Goal: Find specific page/section: Find specific page/section

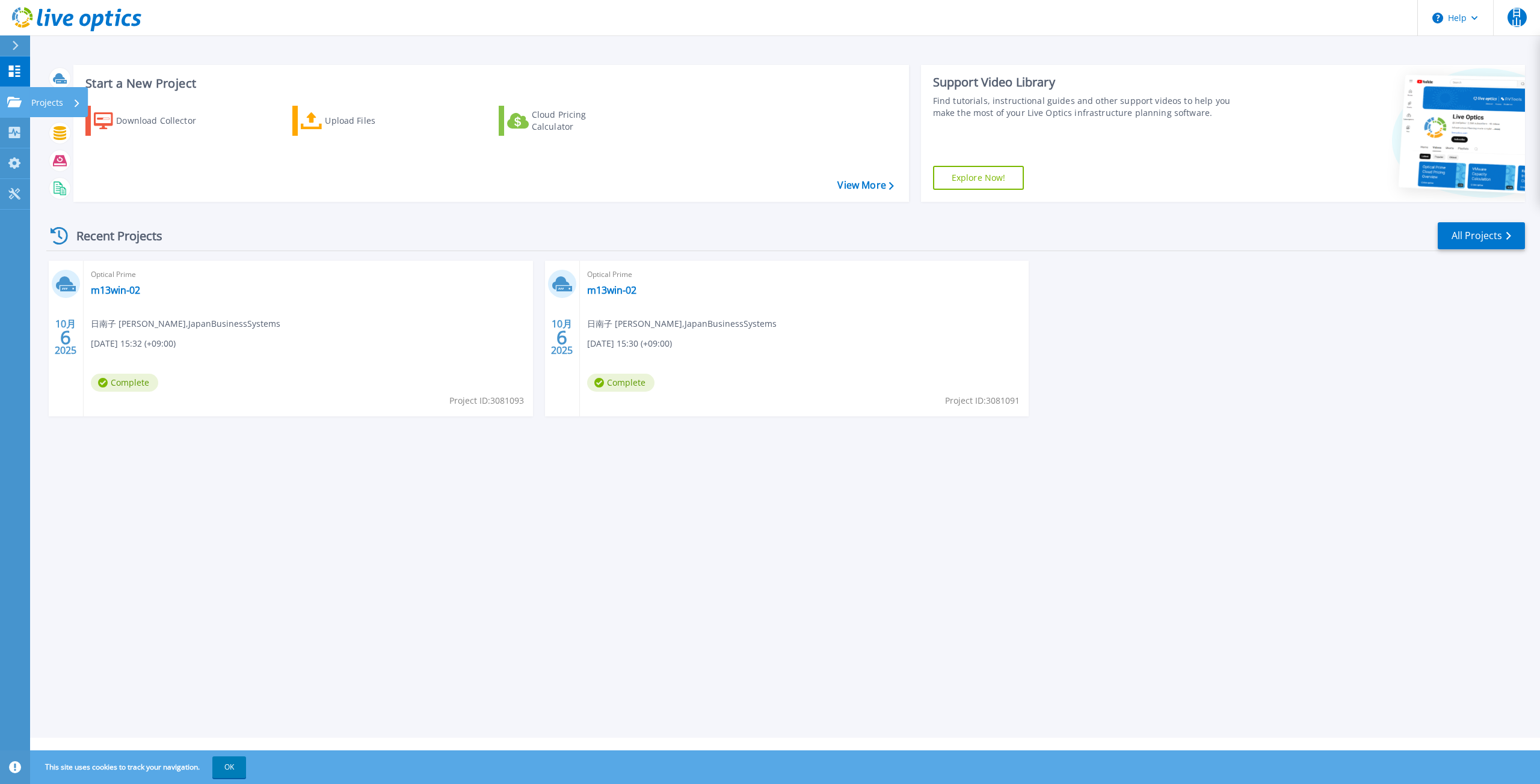
click at [11, 105] on icon at bounding box center [14, 102] width 14 height 11
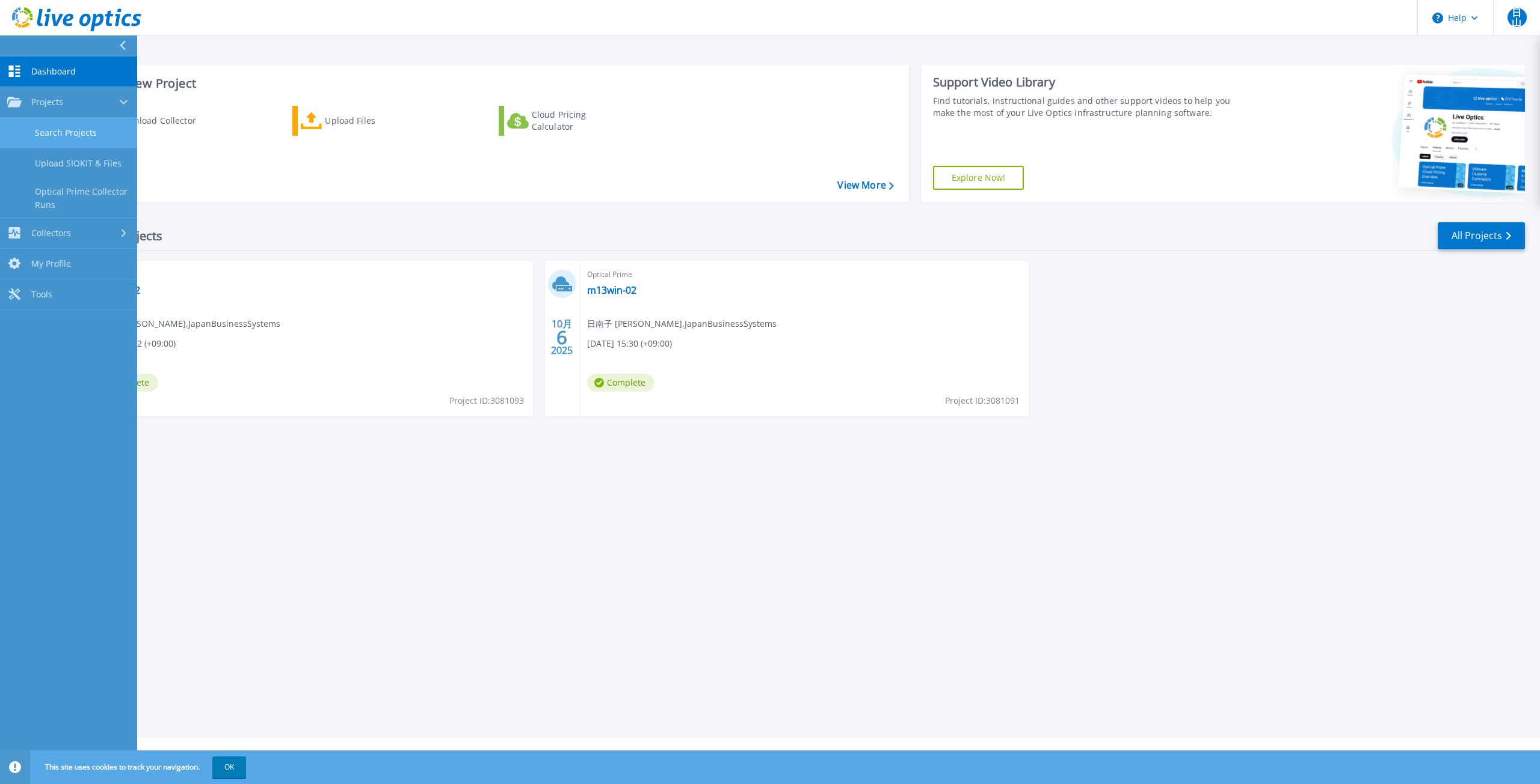
click at [85, 139] on link "Search Projects" at bounding box center [68, 132] width 137 height 31
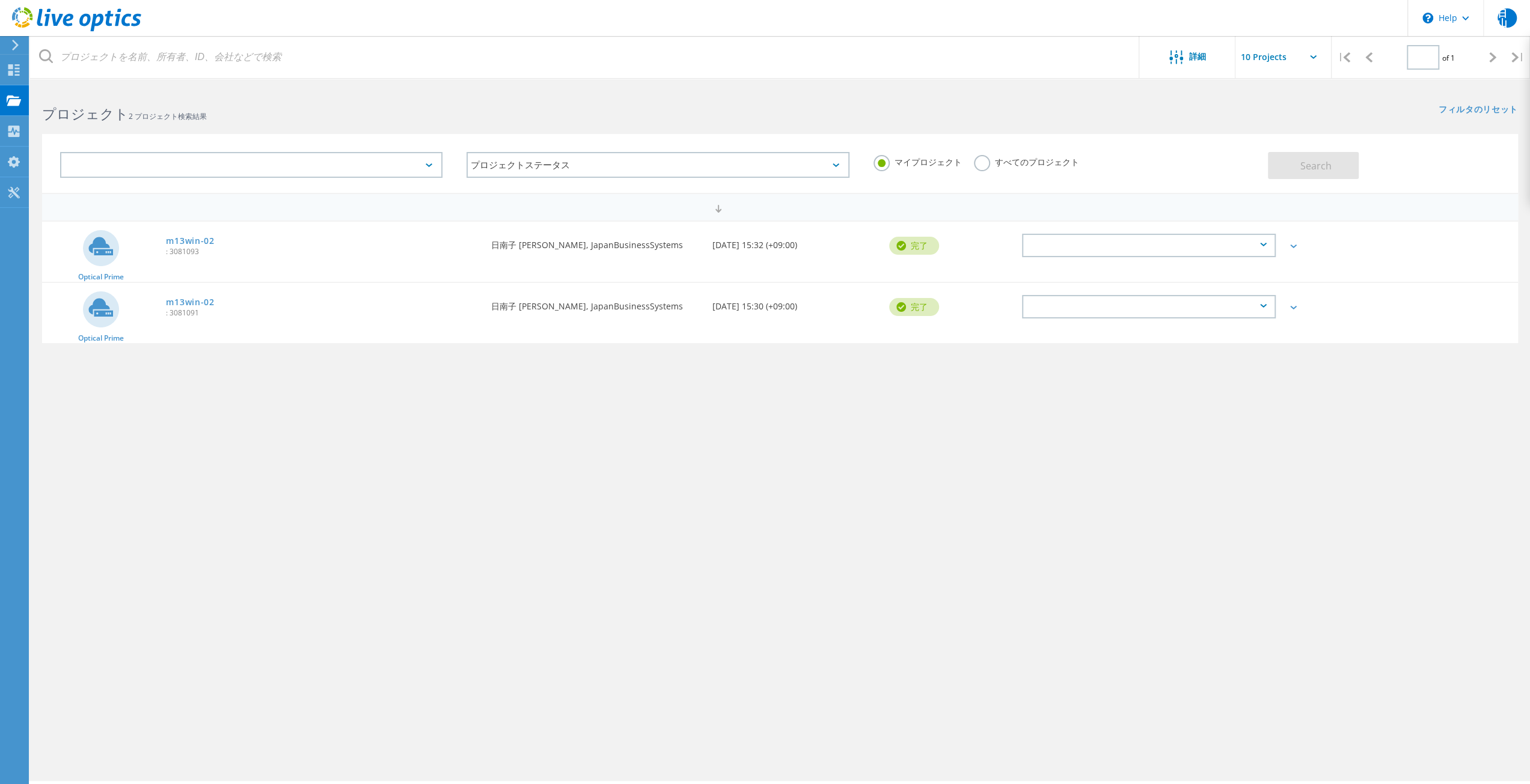
type input "1"
click at [1301, 247] on div "全て表示" at bounding box center [1341, 246] width 106 height 9
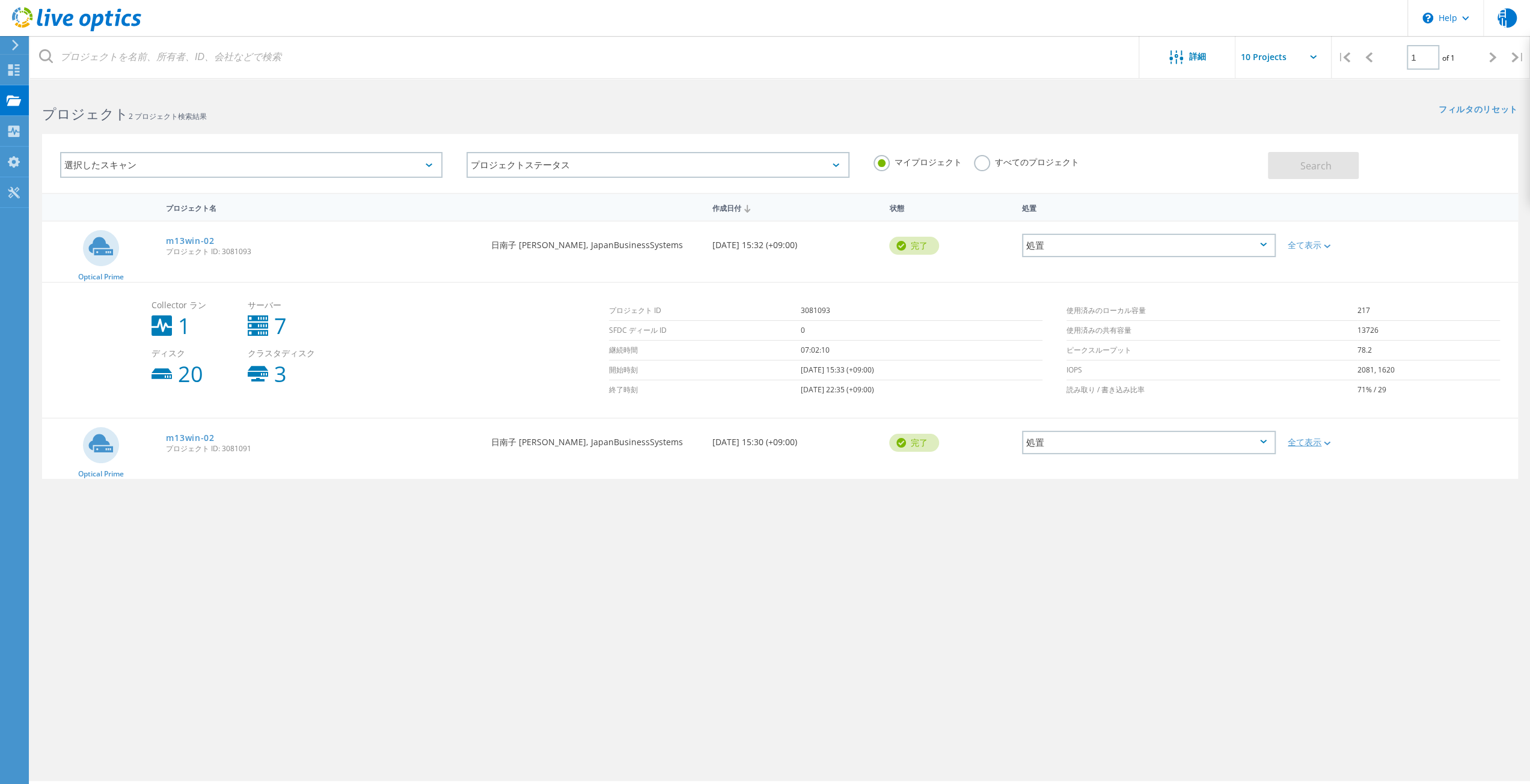
click at [1301, 443] on div "全て表示" at bounding box center [1341, 443] width 106 height 9
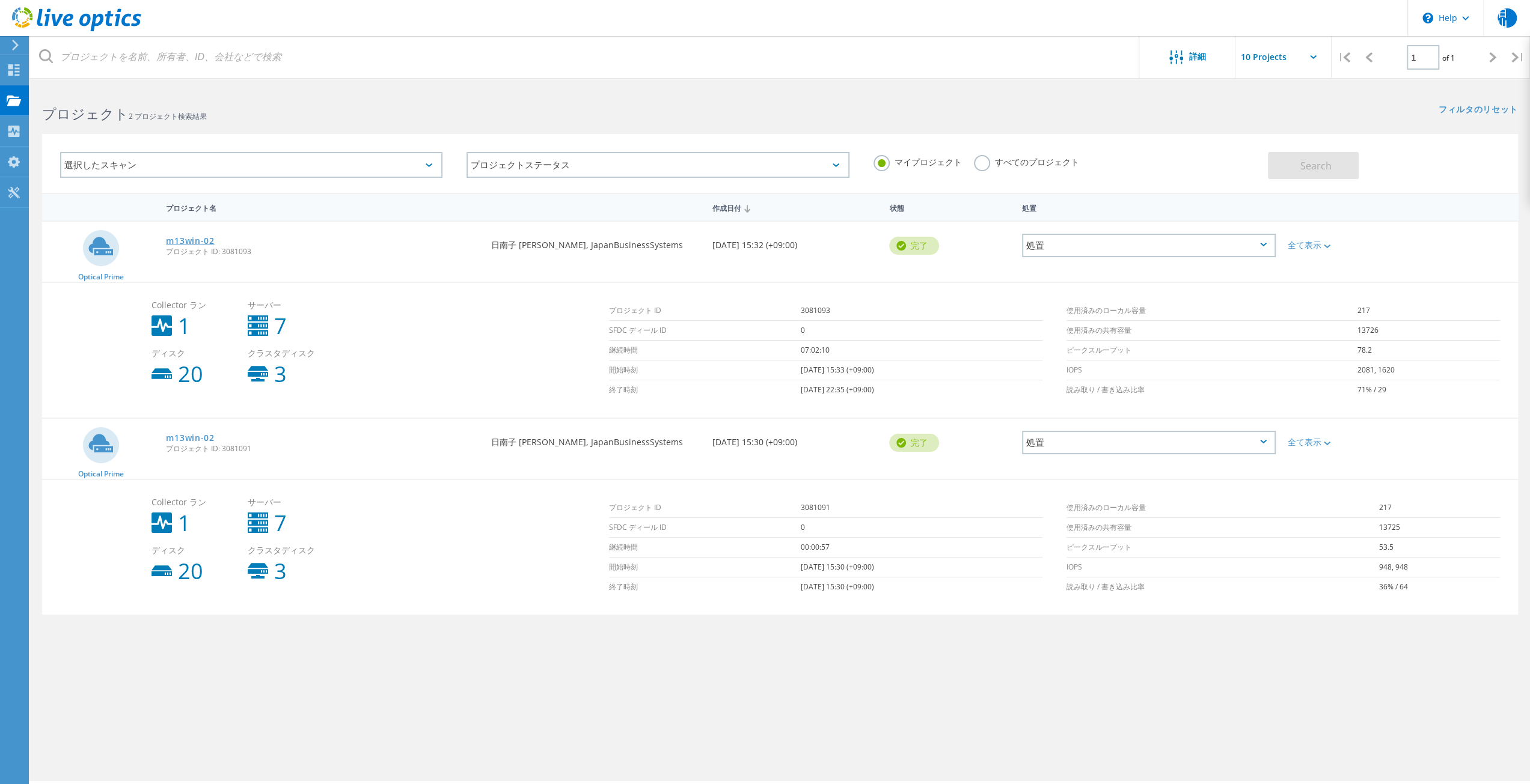
click at [180, 239] on link "m13win-02" at bounding box center [189, 241] width 48 height 9
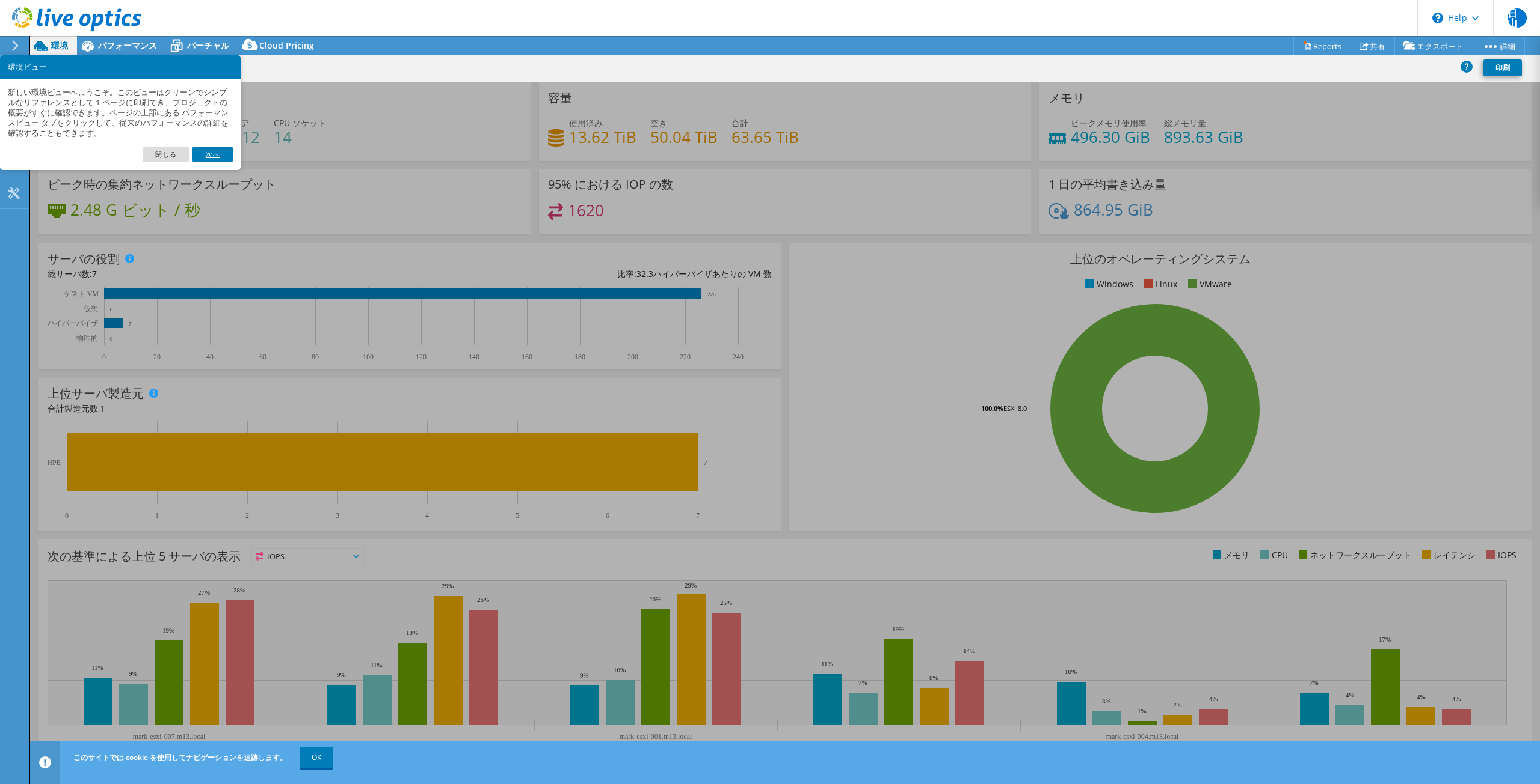
click at [204, 154] on link "次へ" at bounding box center [211, 154] width 39 height 16
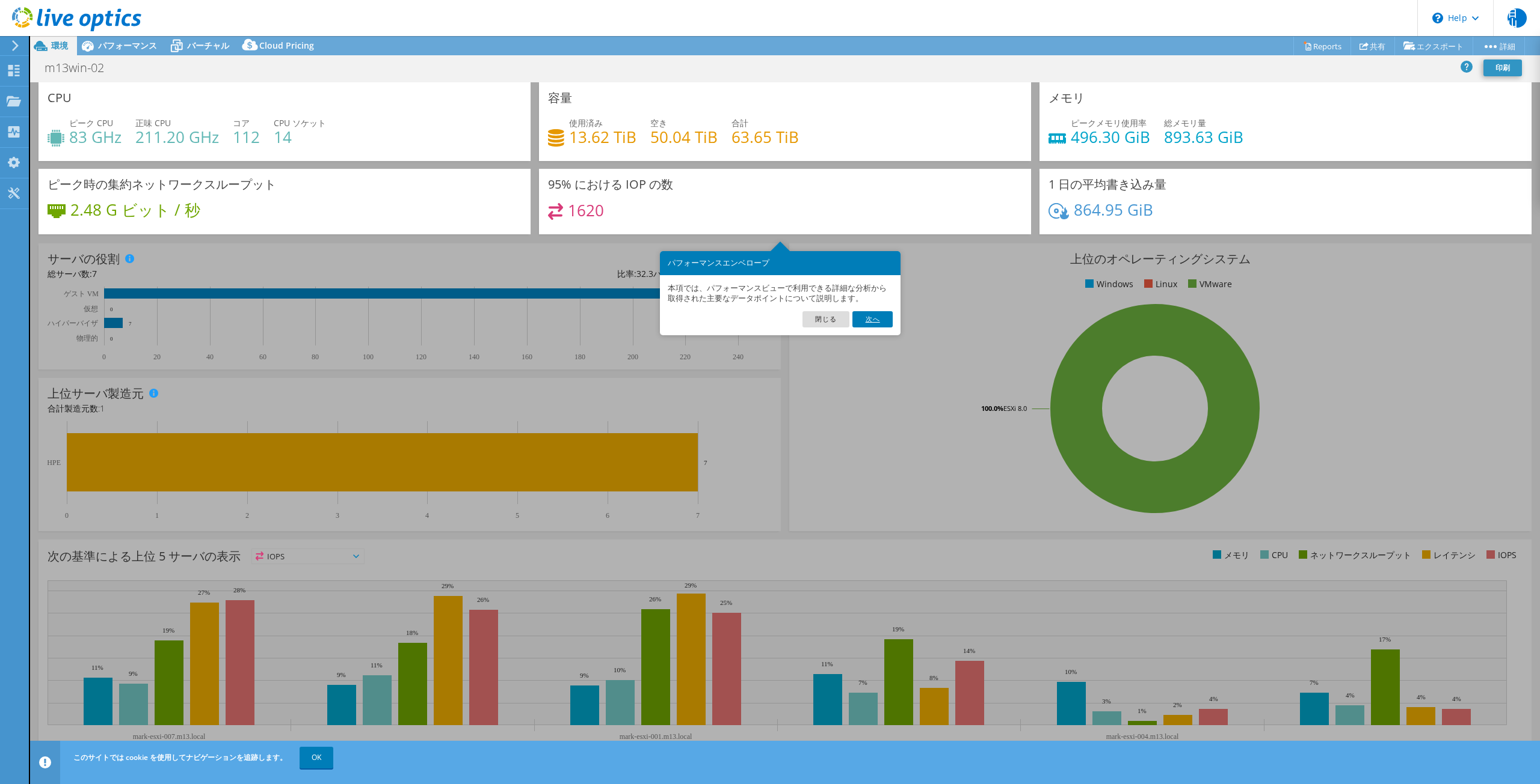
click at [856, 317] on link "次へ" at bounding box center [871, 319] width 39 height 16
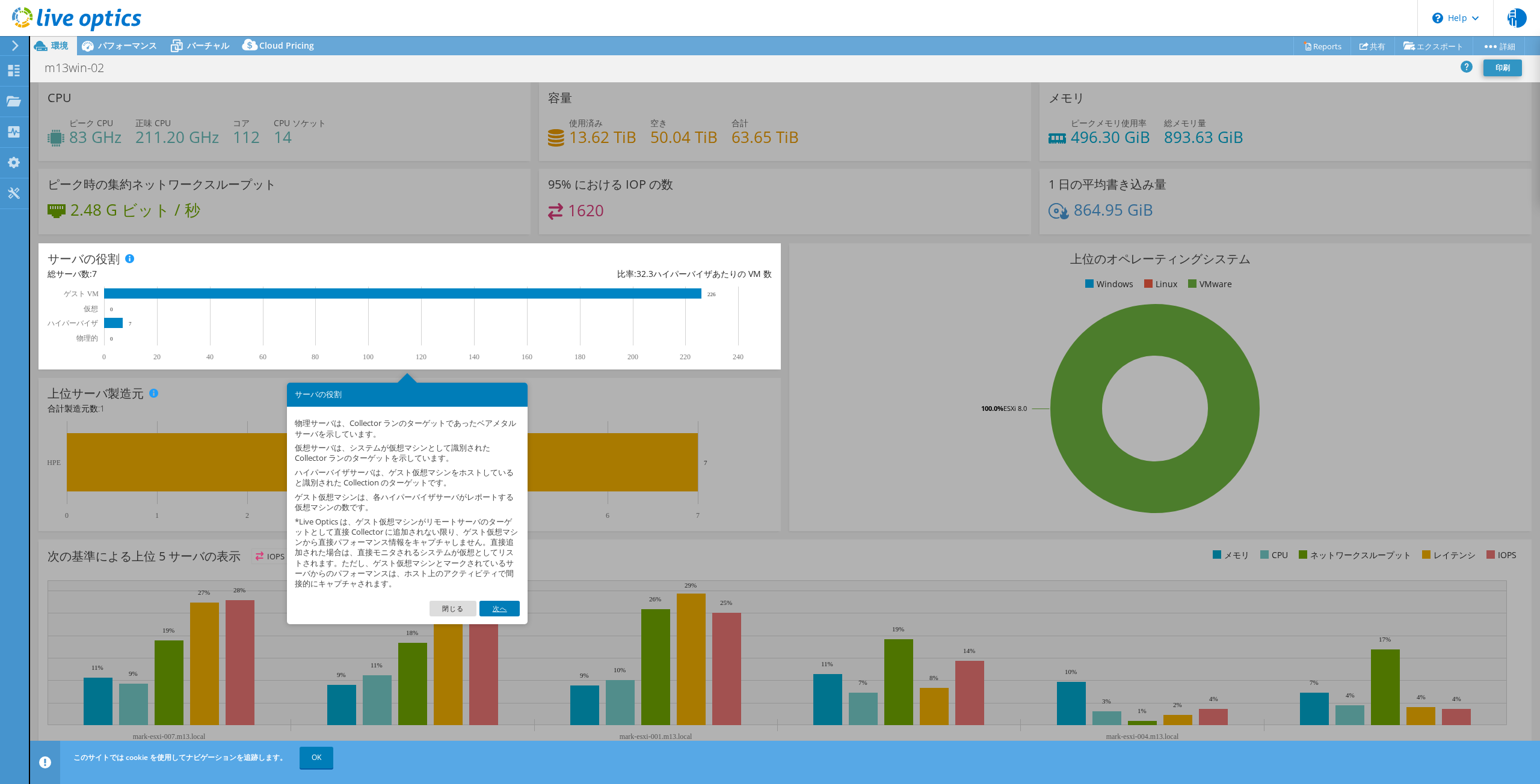
click at [491, 609] on link "次へ" at bounding box center [498, 609] width 39 height 16
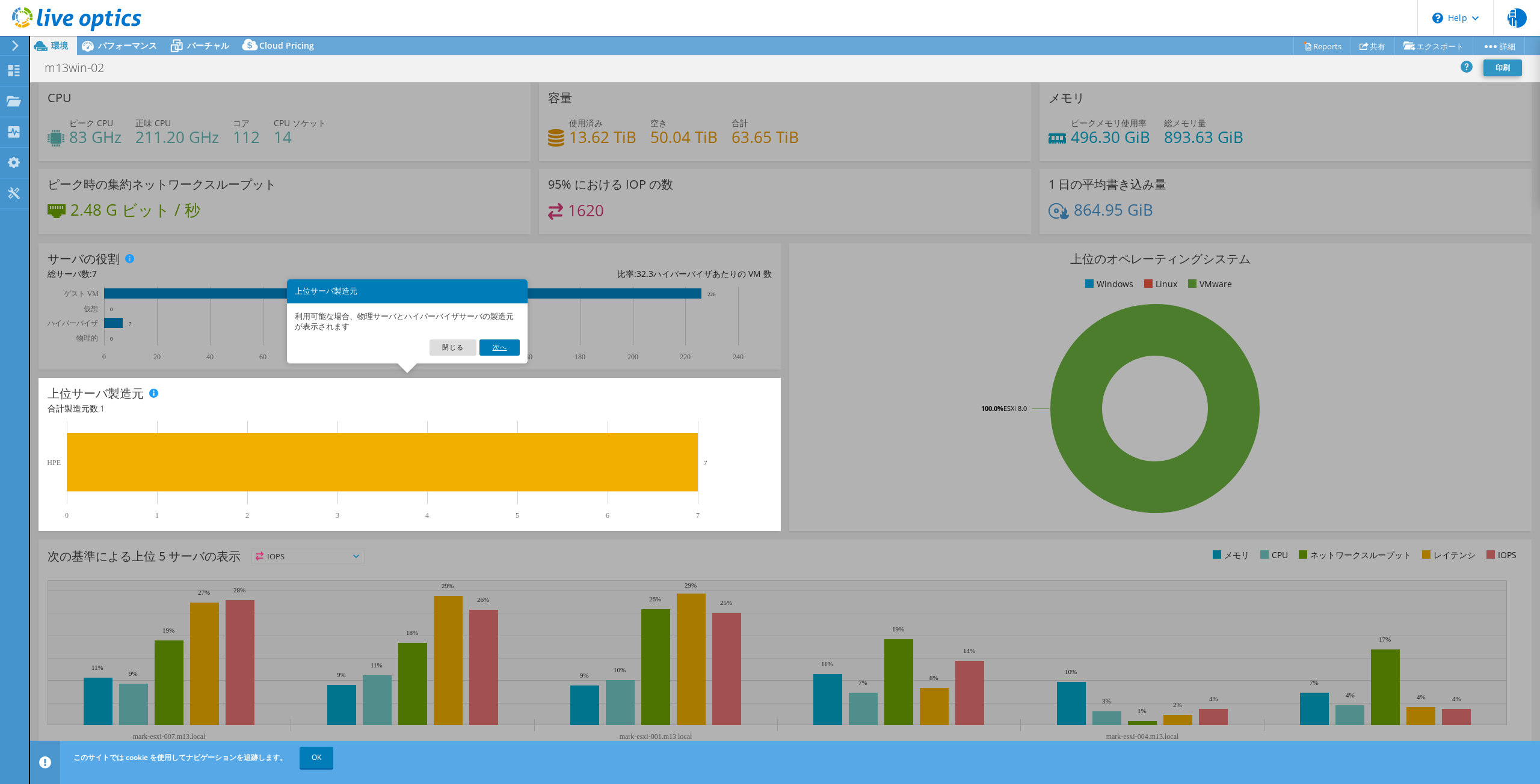
click at [516, 352] on link "次へ" at bounding box center [498, 347] width 39 height 16
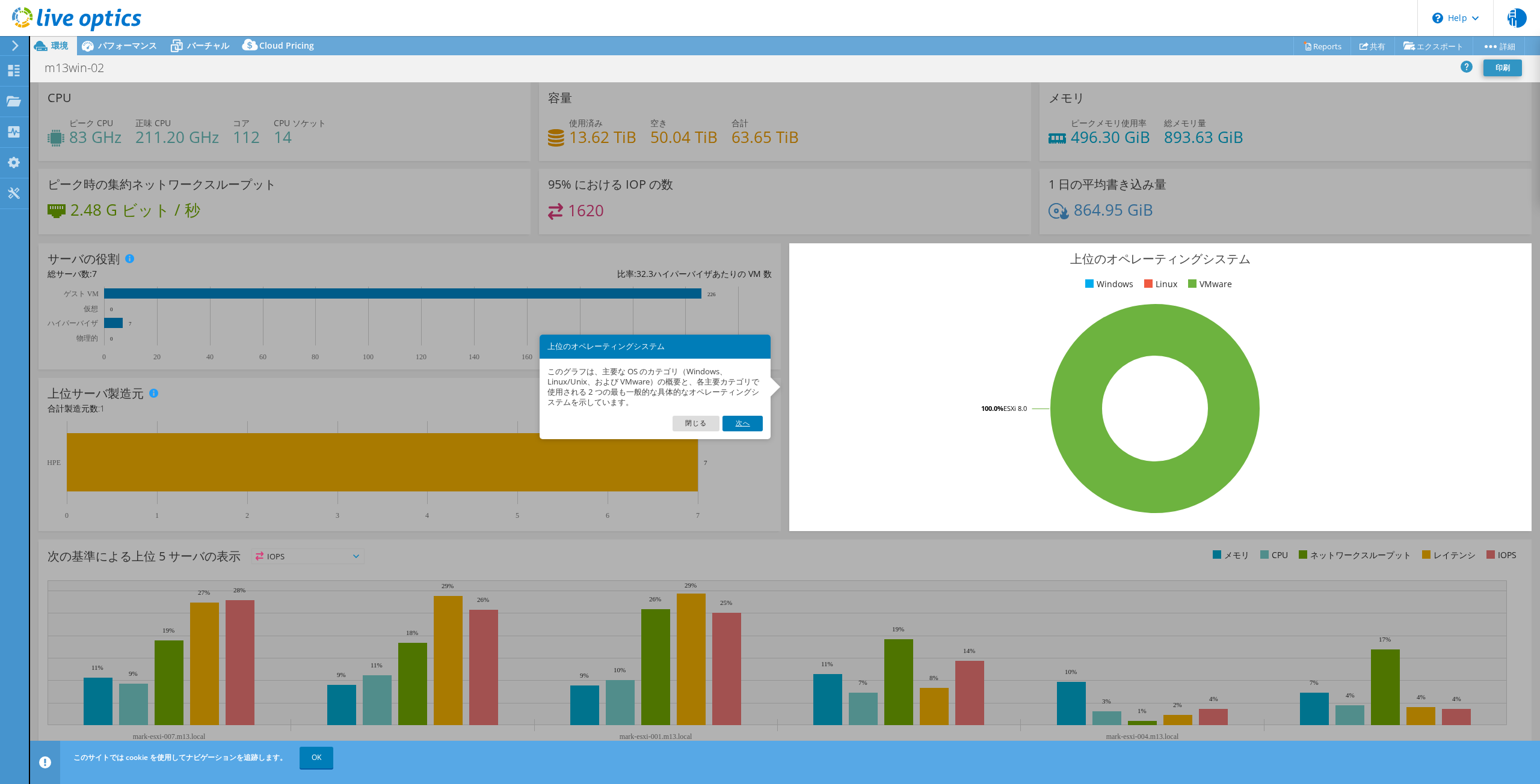
click at [740, 420] on link "次へ" at bounding box center [741, 424] width 39 height 16
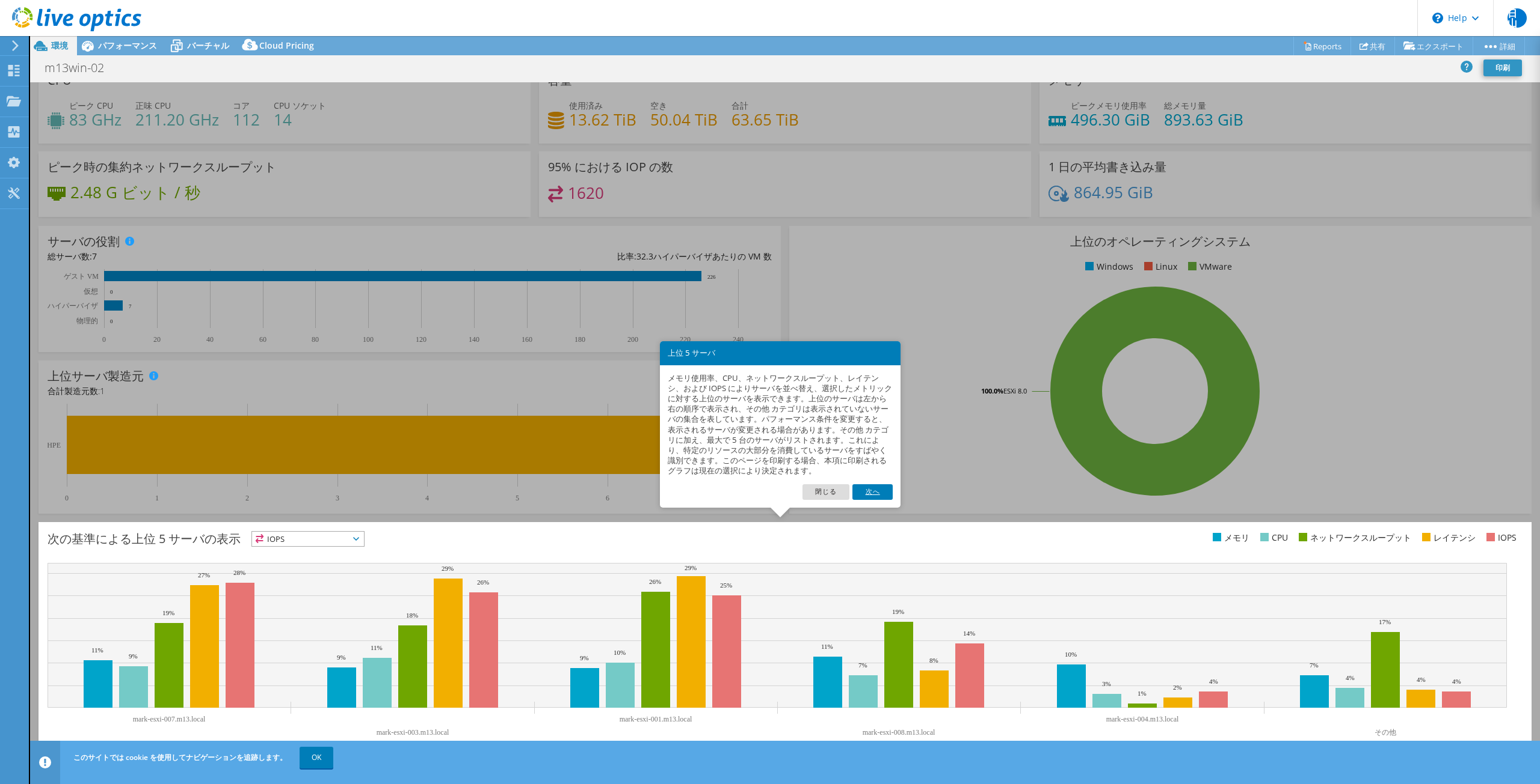
click at [863, 495] on link "次へ" at bounding box center [871, 492] width 39 height 16
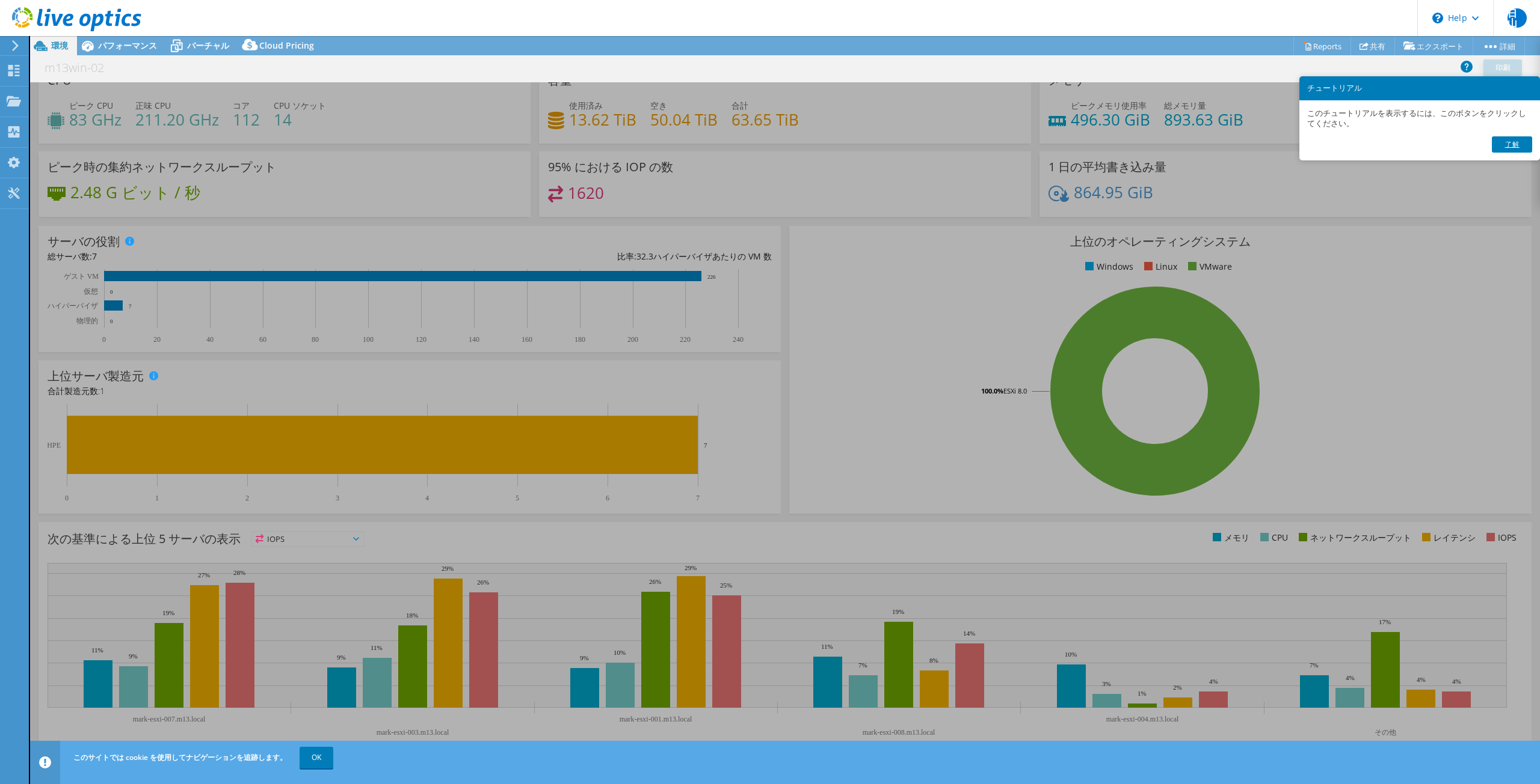
click at [1523, 146] on link "了解" at bounding box center [1511, 145] width 39 height 16
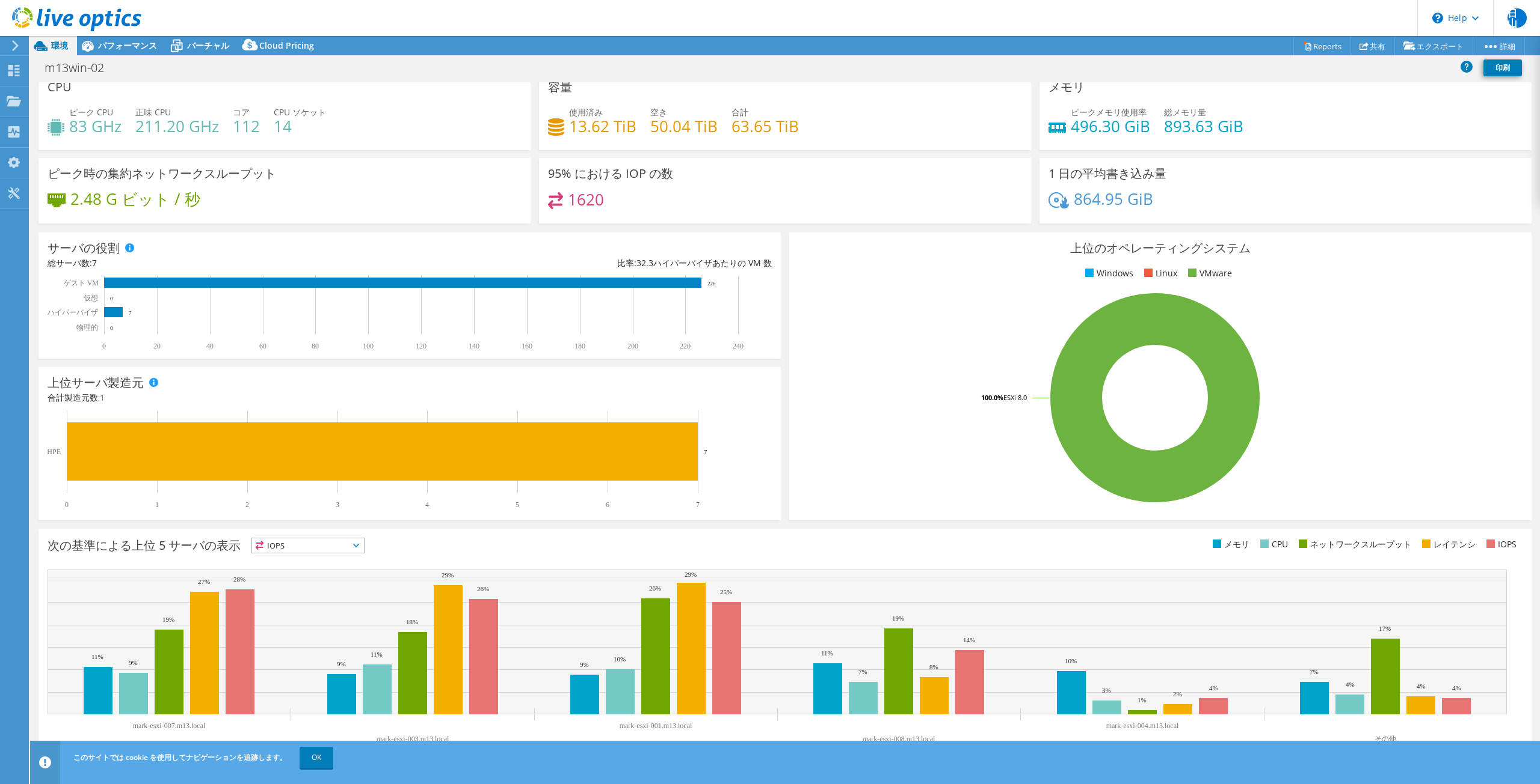
scroll to position [17, 0]
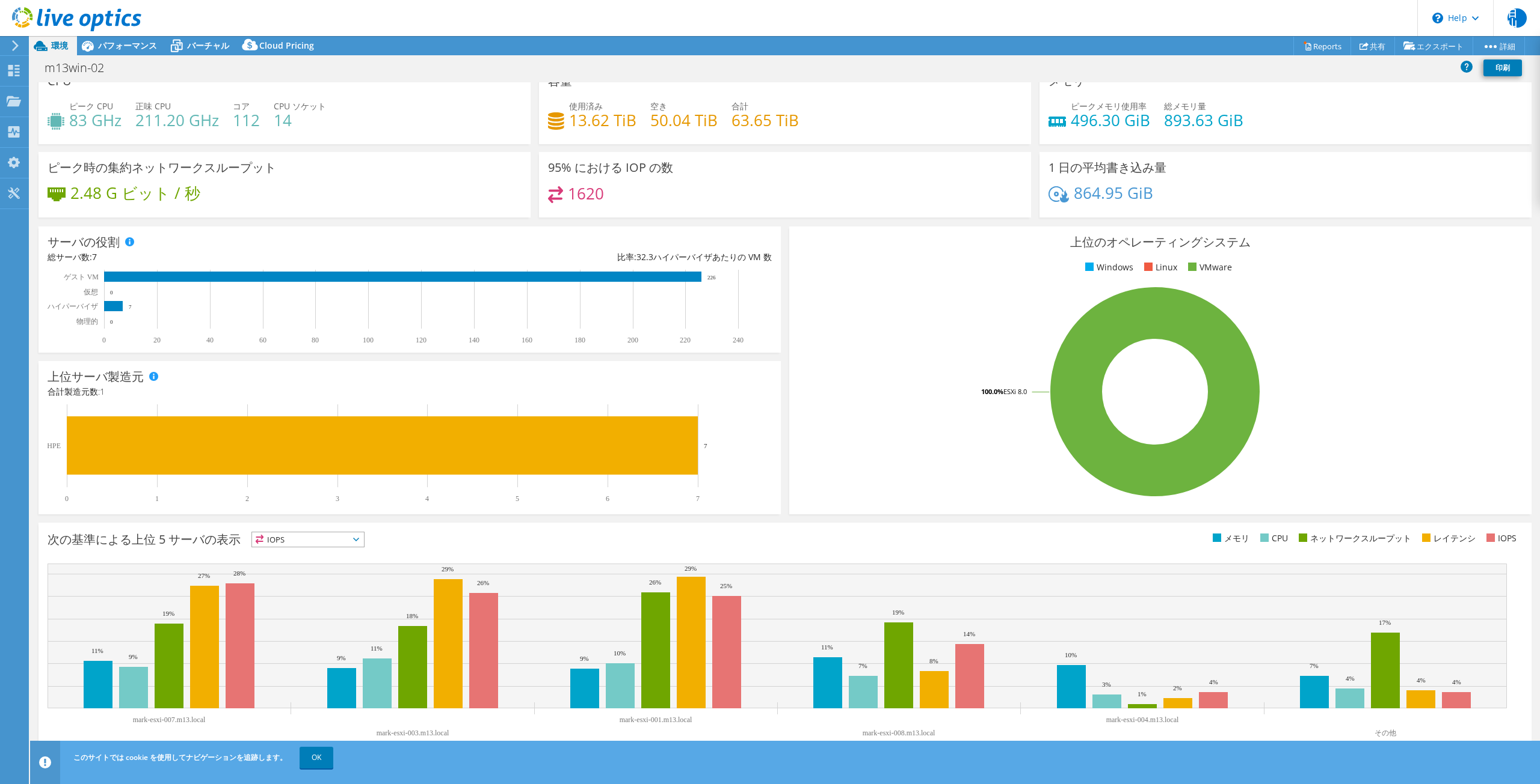
click at [340, 534] on span "IOPS" at bounding box center [307, 539] width 111 height 14
drag, startPoint x: 410, startPoint y: 539, endPoint x: 604, endPoint y: 759, distance: 293.3
click at [412, 539] on div "次の基準による上位 5 サーバの表示 IOPS IOPS" at bounding box center [416, 542] width 737 height 20
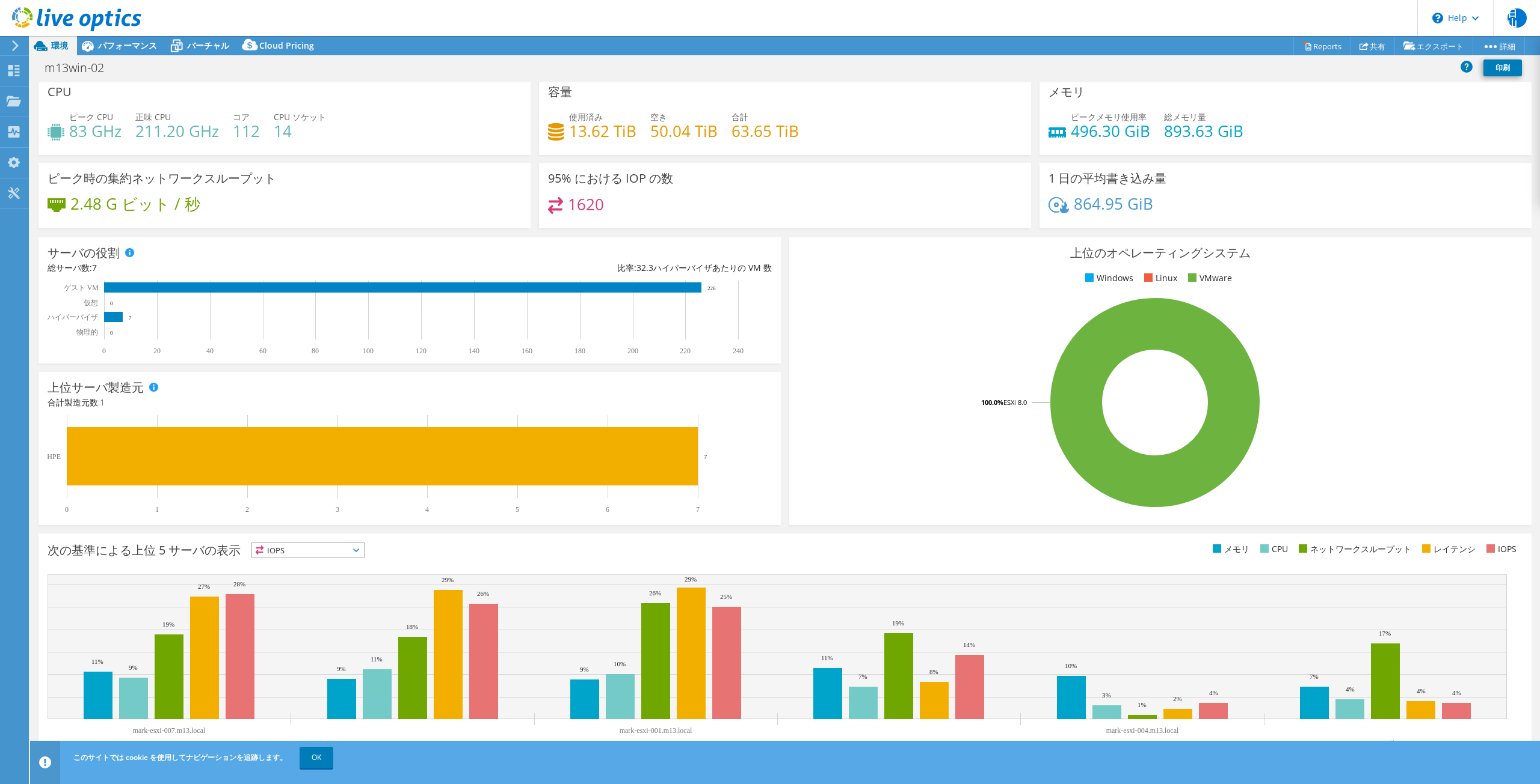
scroll to position [0, 0]
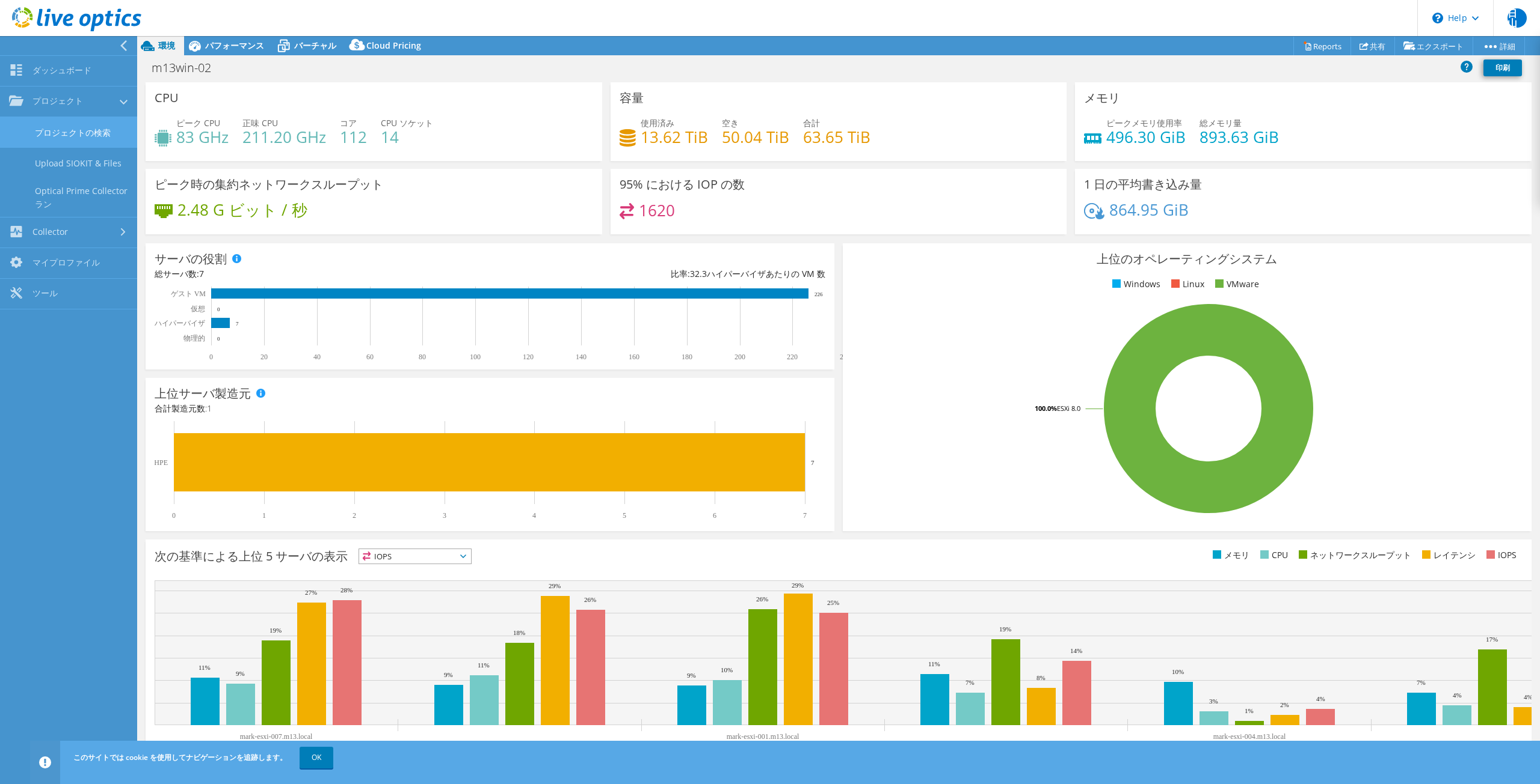
click at [73, 138] on link "プロジェクトの検索" at bounding box center [68, 132] width 137 height 31
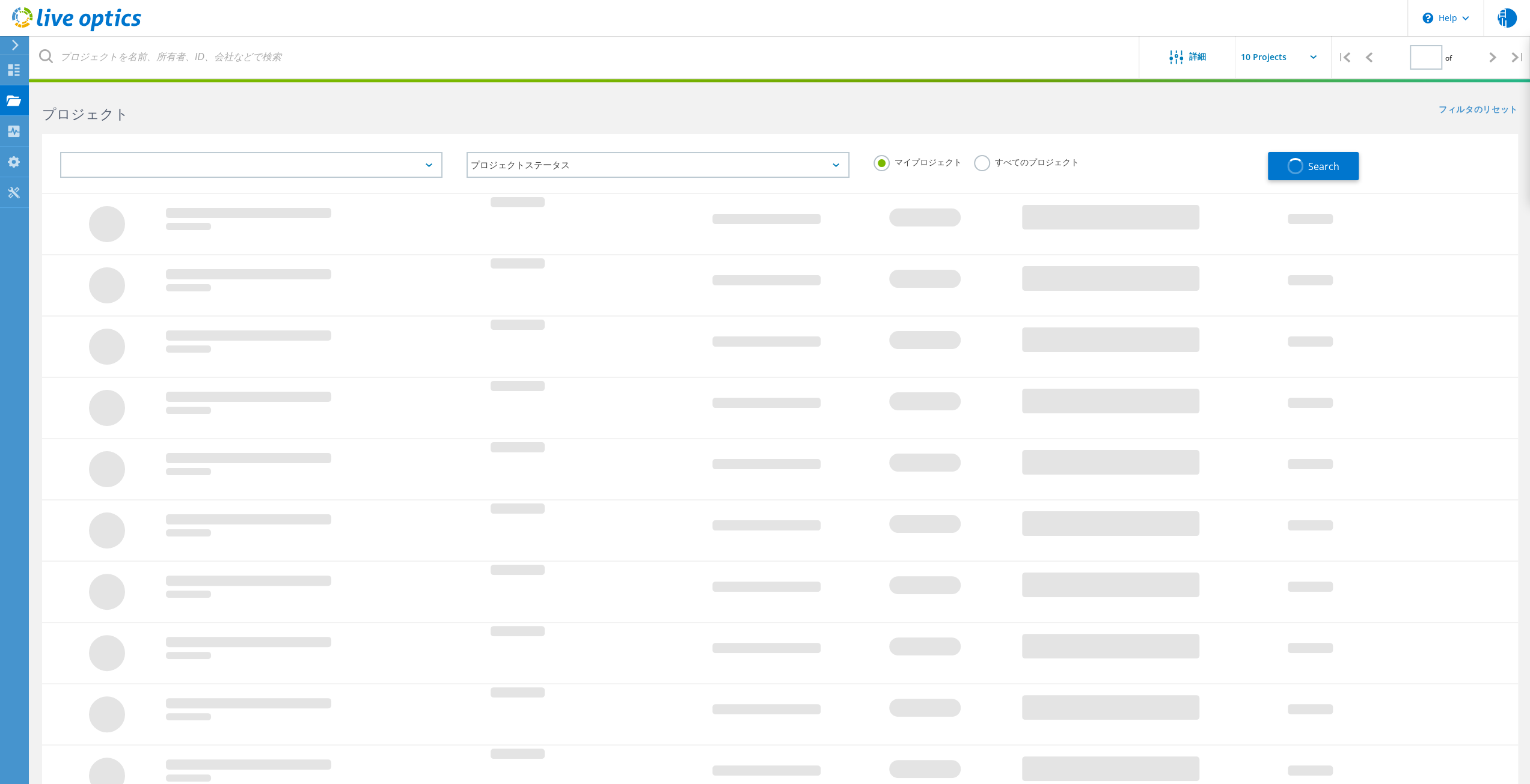
type input "1"
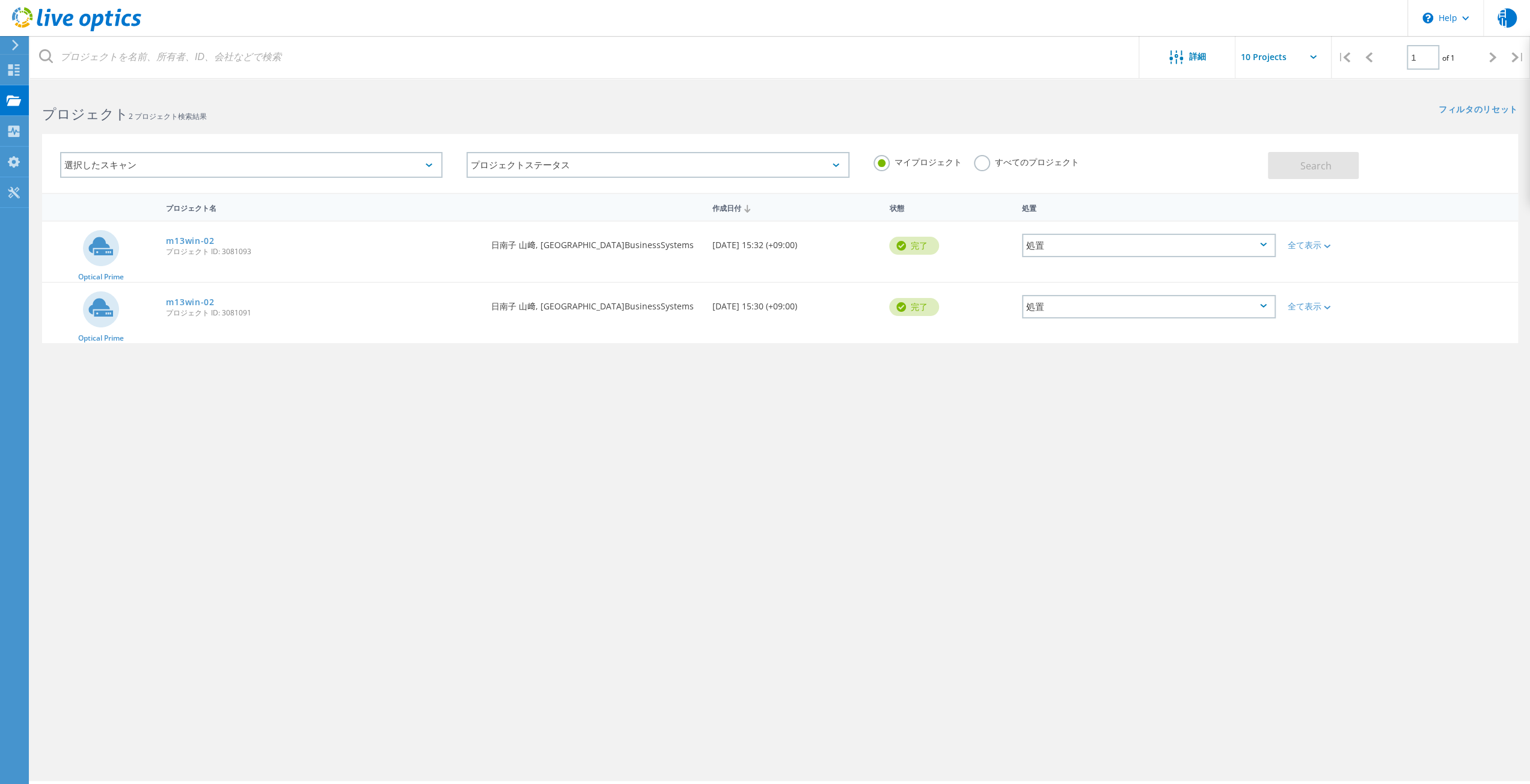
click at [390, 620] on div "詳細 | 1 of 1 | 電子メールアドレス プロジェクト名 会社 作成日付 プロジェクト ID 所有者名 Search プロジェクト 2 プロジェクト検索…" at bounding box center [780, 434] width 1500 height 695
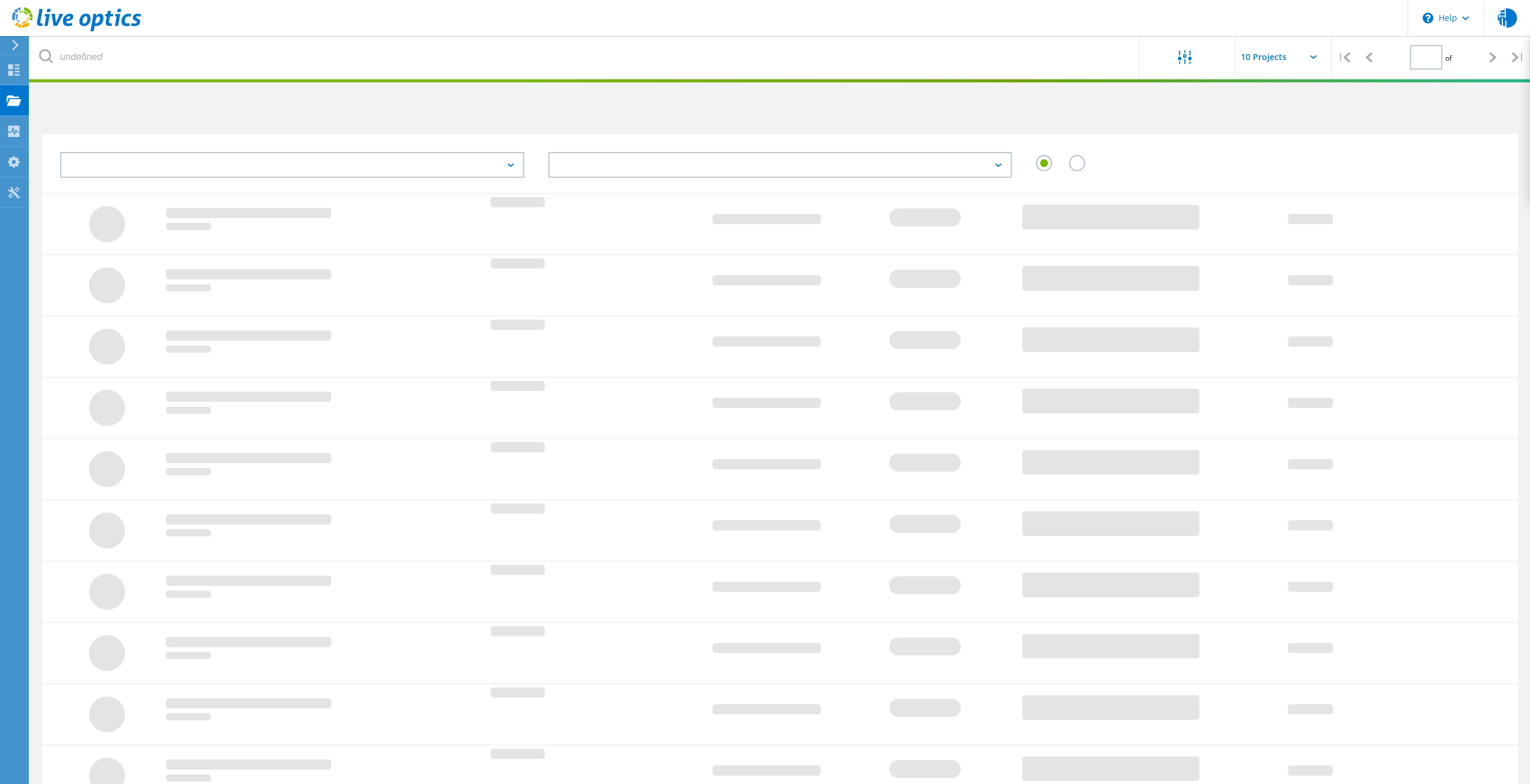
type input "1"
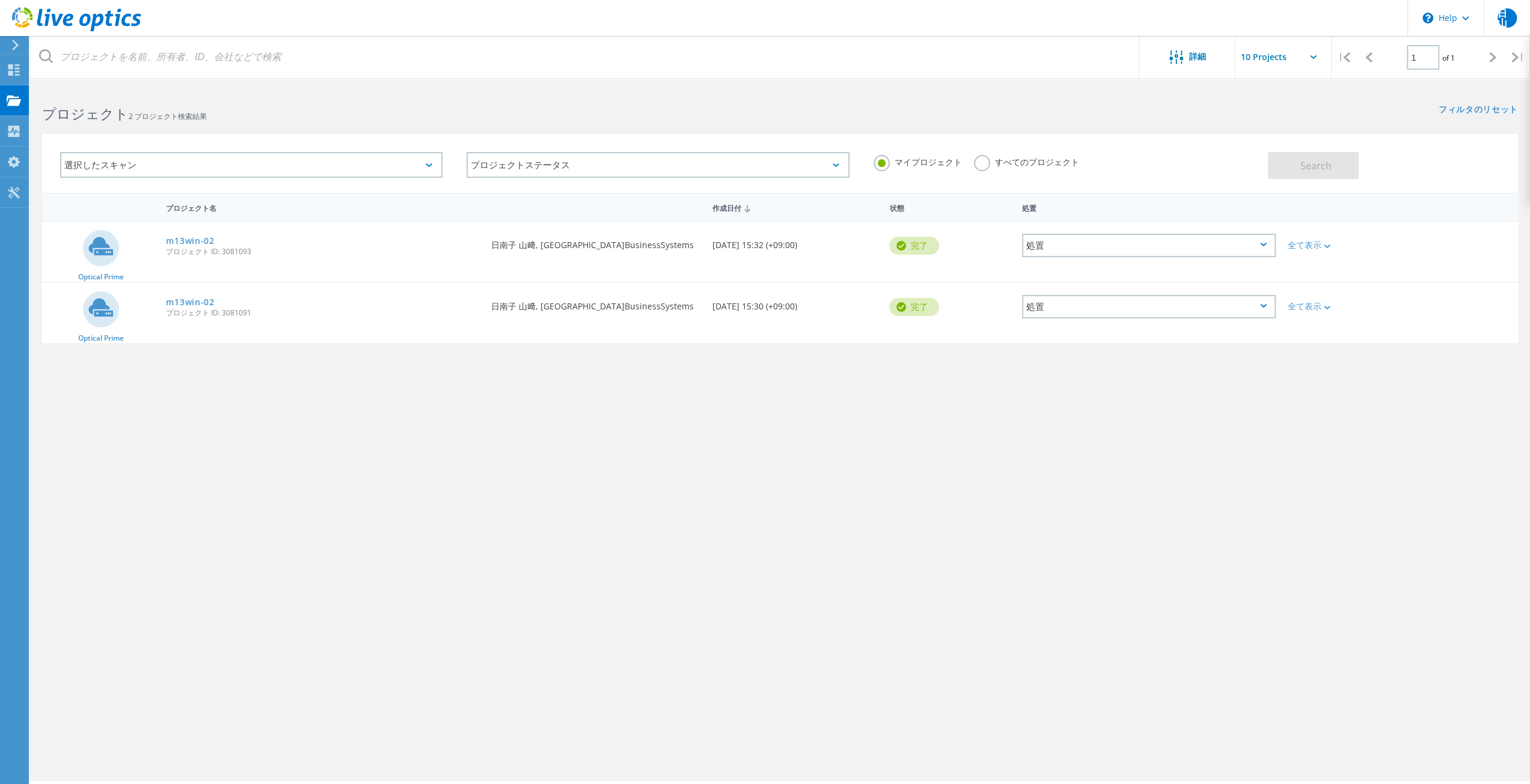
click at [1455, 541] on div "詳細 | 1 of 1 | 電子メールアドレス プロジェクト名 会社 作成日付 プロジェクト ID 所有者名 Search プロジェクト 2 プロジェクト検索…" at bounding box center [780, 434] width 1500 height 695
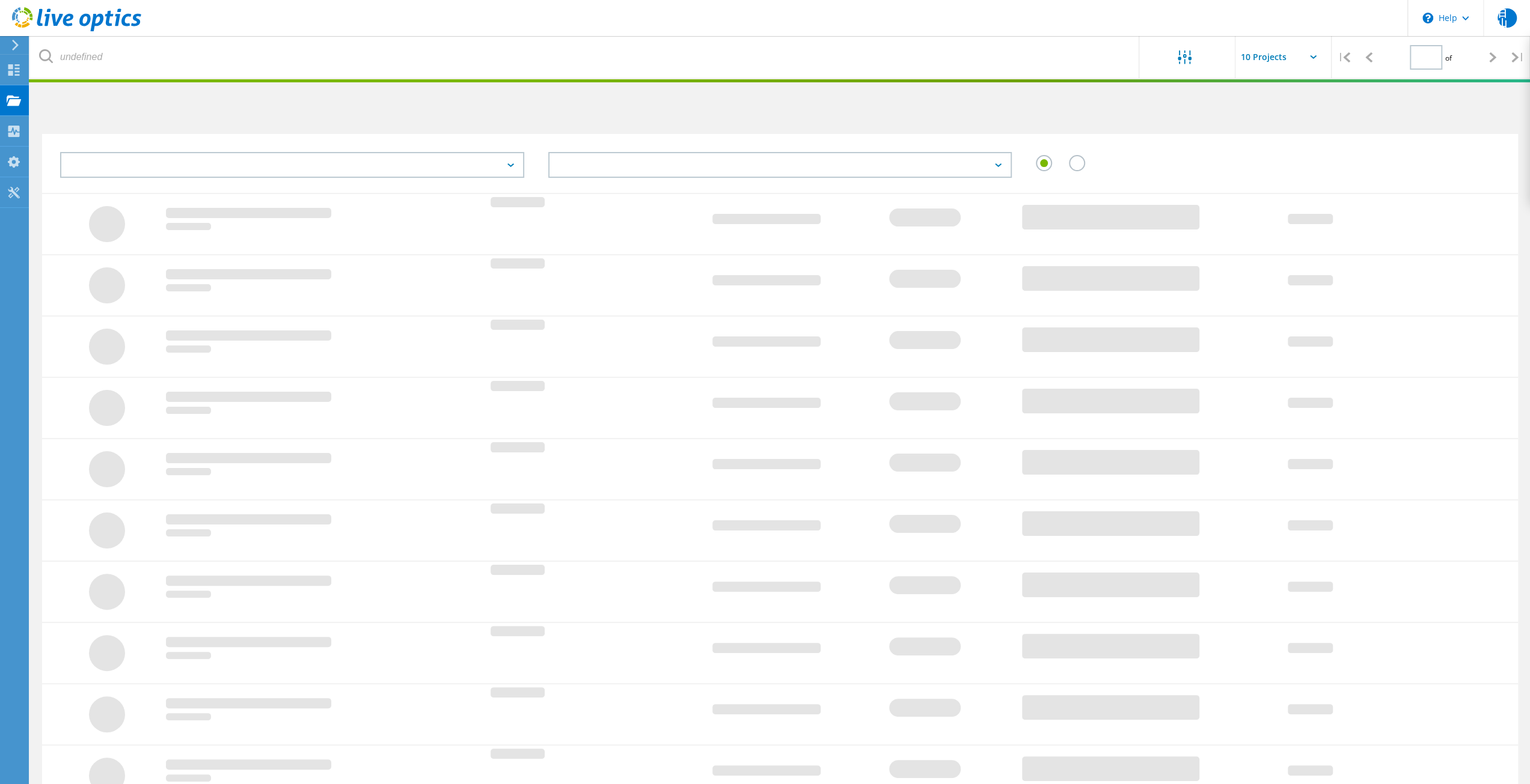
type input "1"
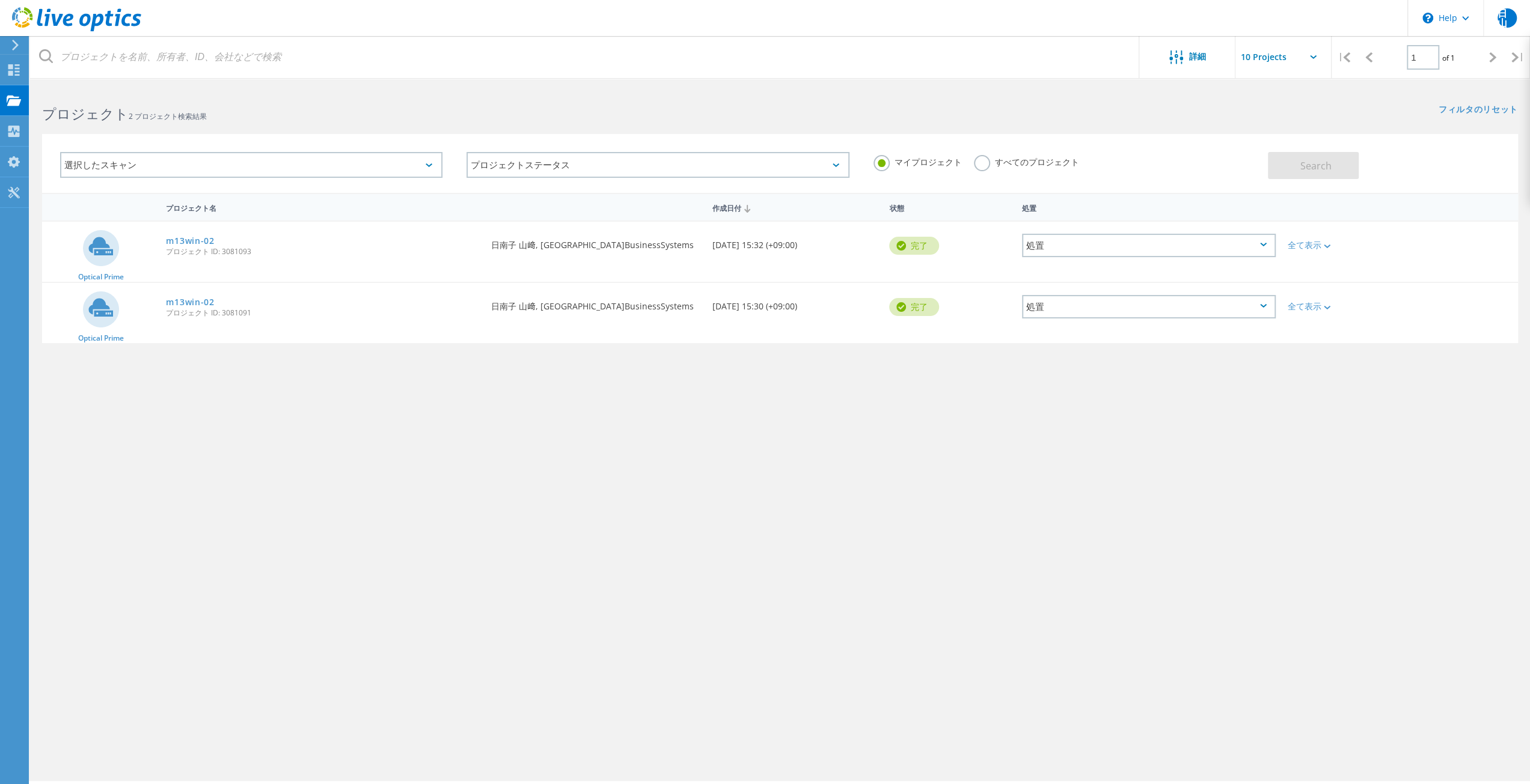
click at [1387, 519] on div "詳細 | 1 of 1 | 電子メールアドレス プロジェクト名 会社 作成日付 プロジェクト ID 所有者名 Search プロジェクト 2 プロジェクト検索…" at bounding box center [780, 434] width 1500 height 695
